Goal: Task Accomplishment & Management: Use online tool/utility

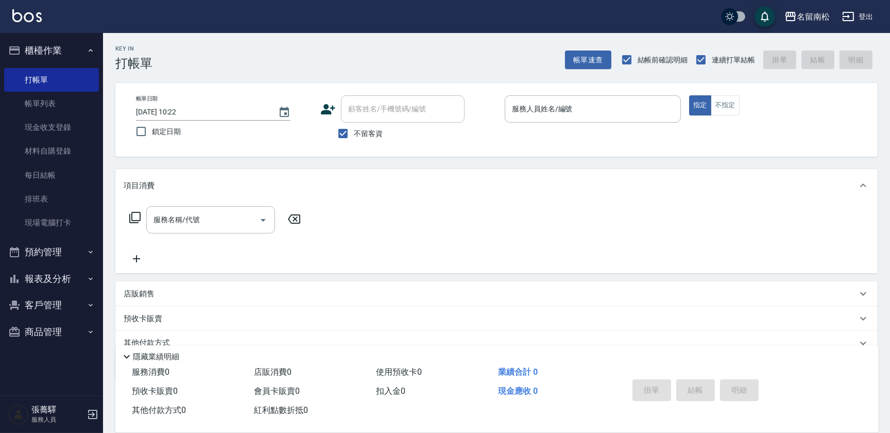
click at [80, 305] on button "客戶管理" at bounding box center [51, 304] width 95 height 27
click at [80, 334] on link "客戶列表" at bounding box center [51, 334] width 95 height 24
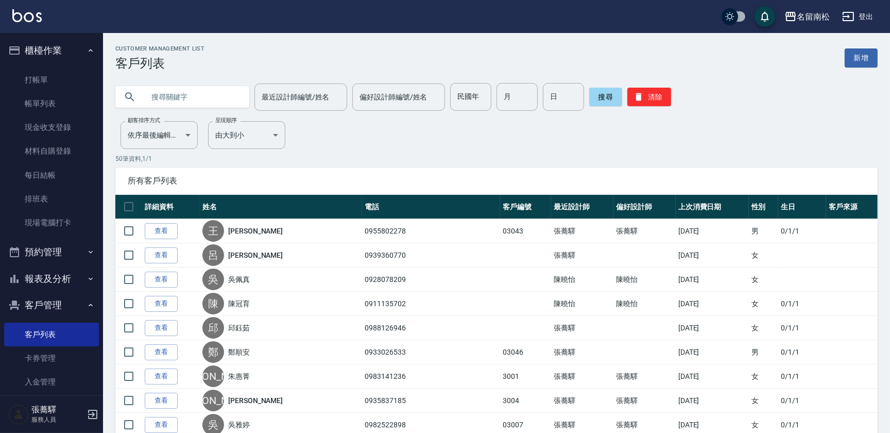
click at [179, 95] on input "text" at bounding box center [192, 97] width 97 height 28
type input "陳"
click at [600, 94] on button "搜尋" at bounding box center [605, 97] width 33 height 19
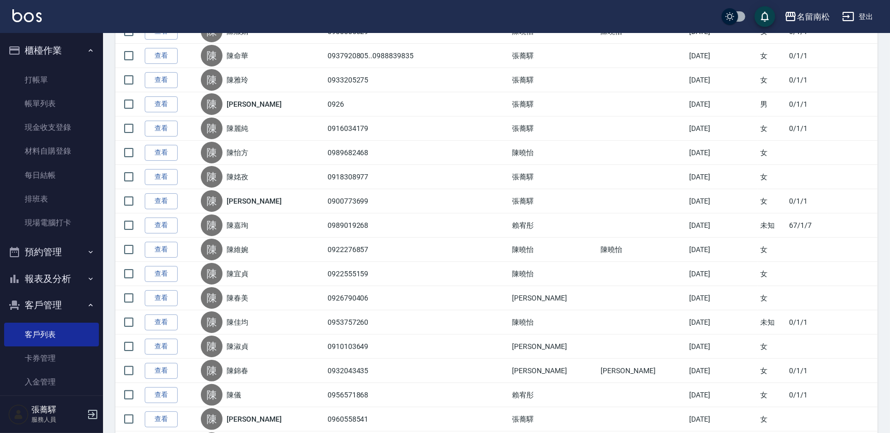
scroll to position [272, 0]
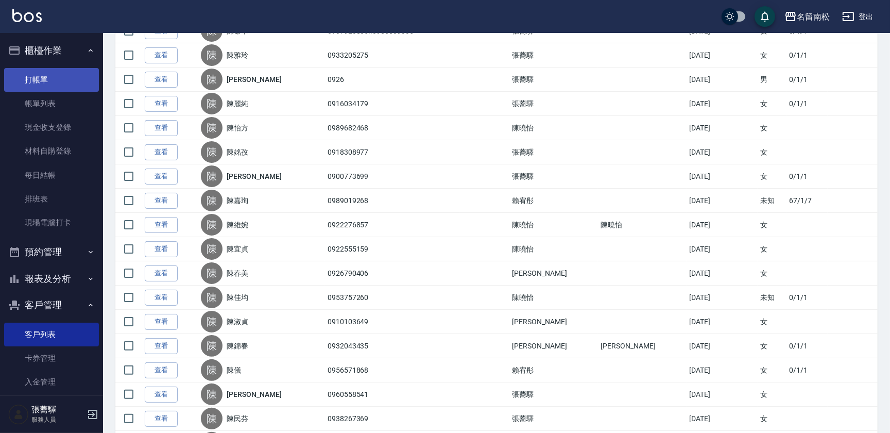
click at [67, 77] on link "打帳單" at bounding box center [51, 80] width 95 height 24
